Goal: Find specific page/section: Find specific page/section

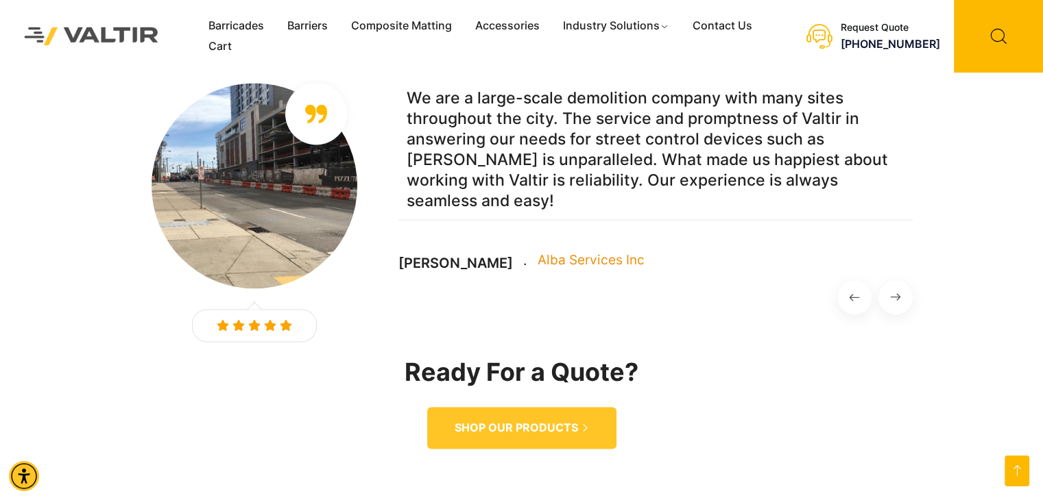
scroll to position [1983, 0]
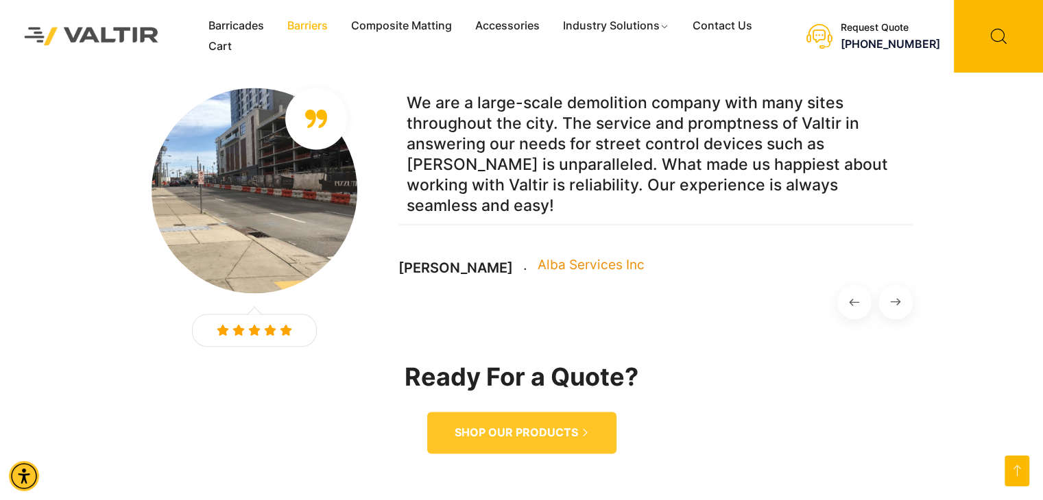
click at [299, 27] on link "Barriers" at bounding box center [308, 26] width 64 height 21
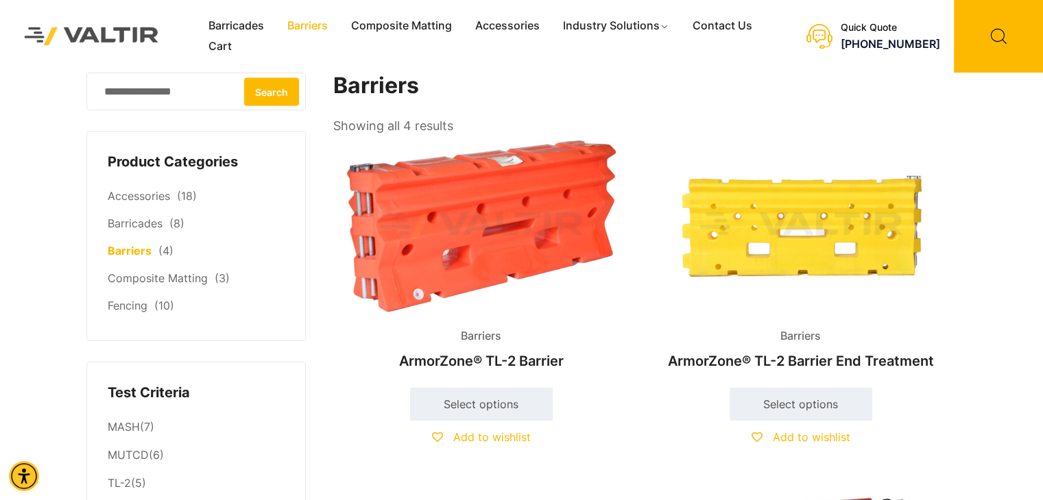
click at [156, 101] on input "Search for:" at bounding box center [195, 92] width 219 height 38
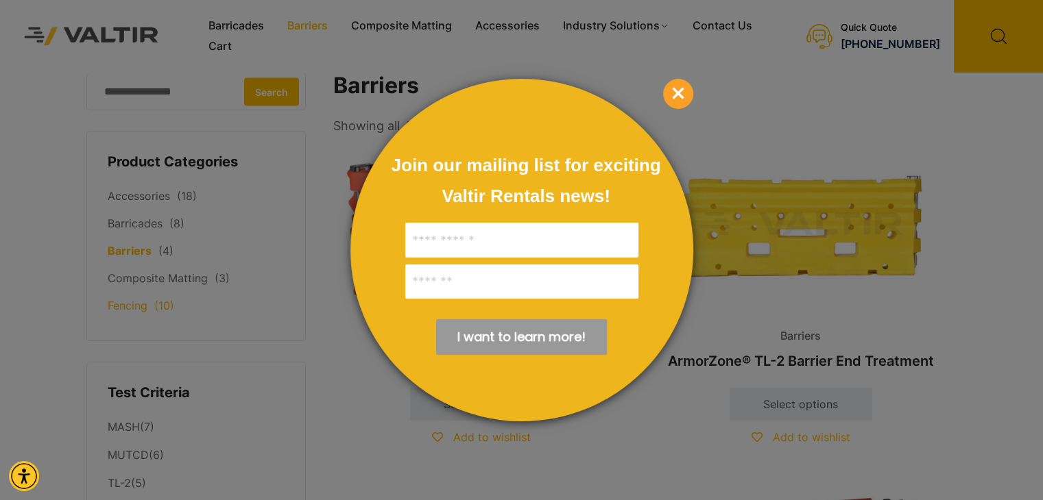
scroll to position [224, 0]
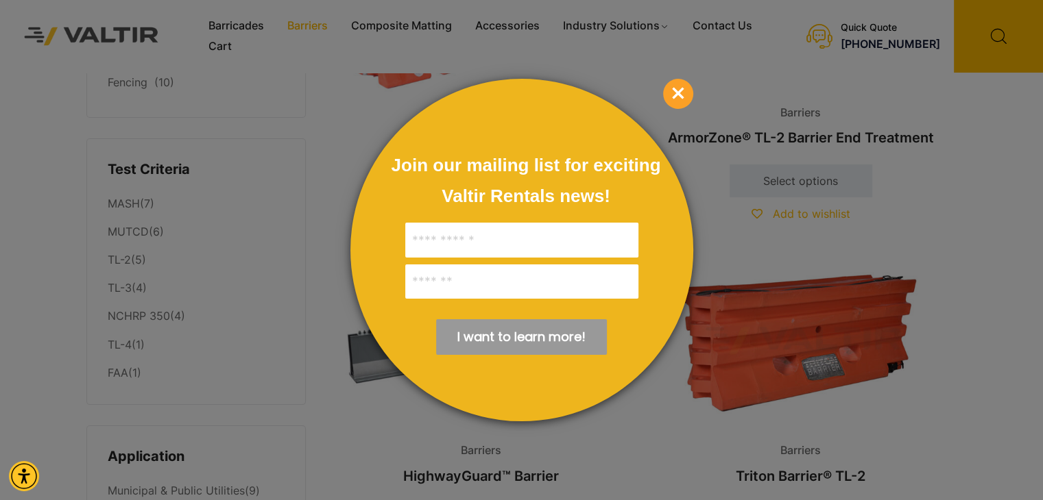
click at [677, 88] on span "×" at bounding box center [678, 94] width 30 height 30
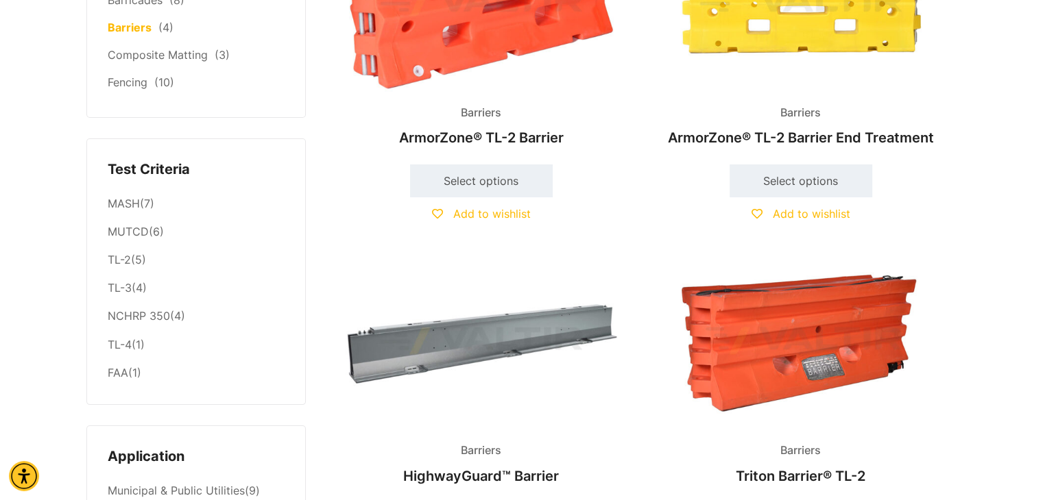
scroll to position [0, 0]
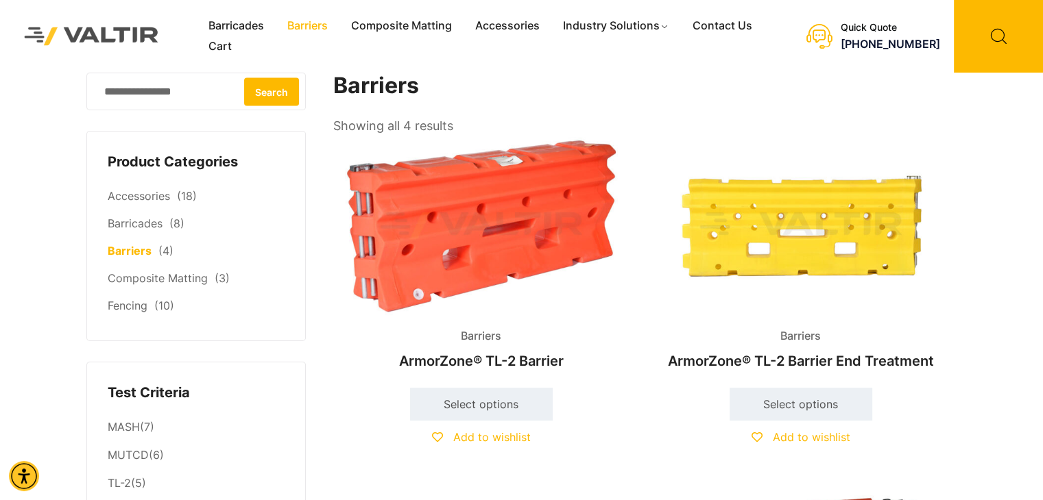
click at [152, 99] on input "Search for:" at bounding box center [195, 92] width 219 height 38
type input "*"
type input "*****"
click at [244, 77] on button "Search" at bounding box center [271, 91] width 55 height 28
